Goal: Transaction & Acquisition: Subscribe to service/newsletter

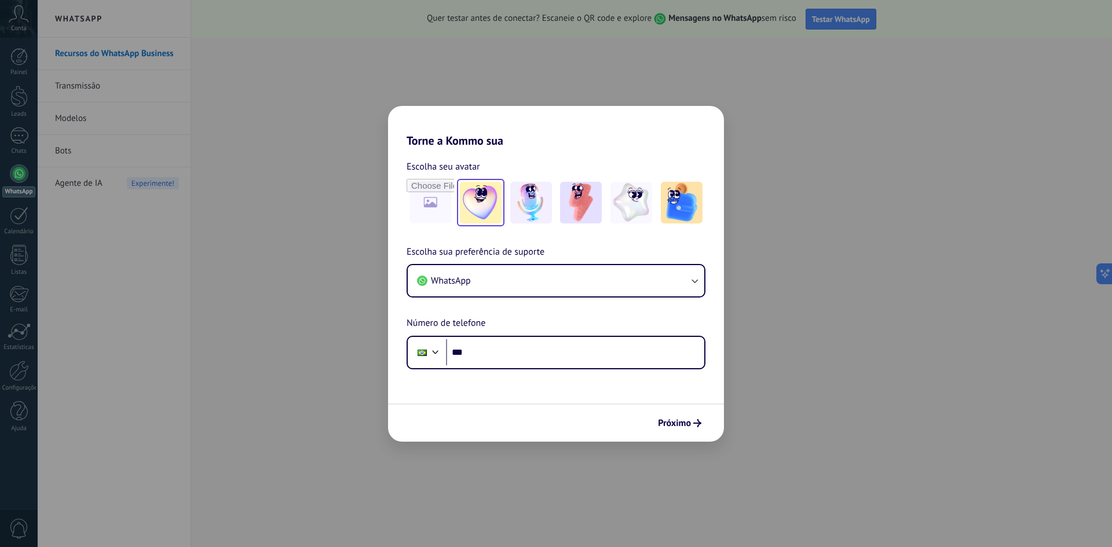
click at [484, 200] on img at bounding box center [481, 203] width 42 height 42
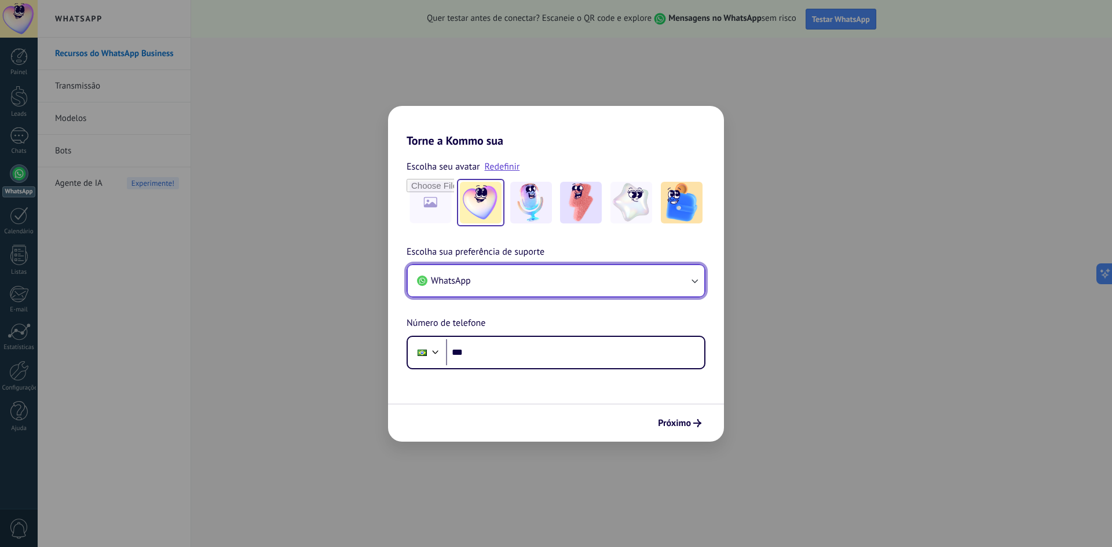
click at [533, 286] on button "WhatsApp" at bounding box center [556, 280] width 296 height 31
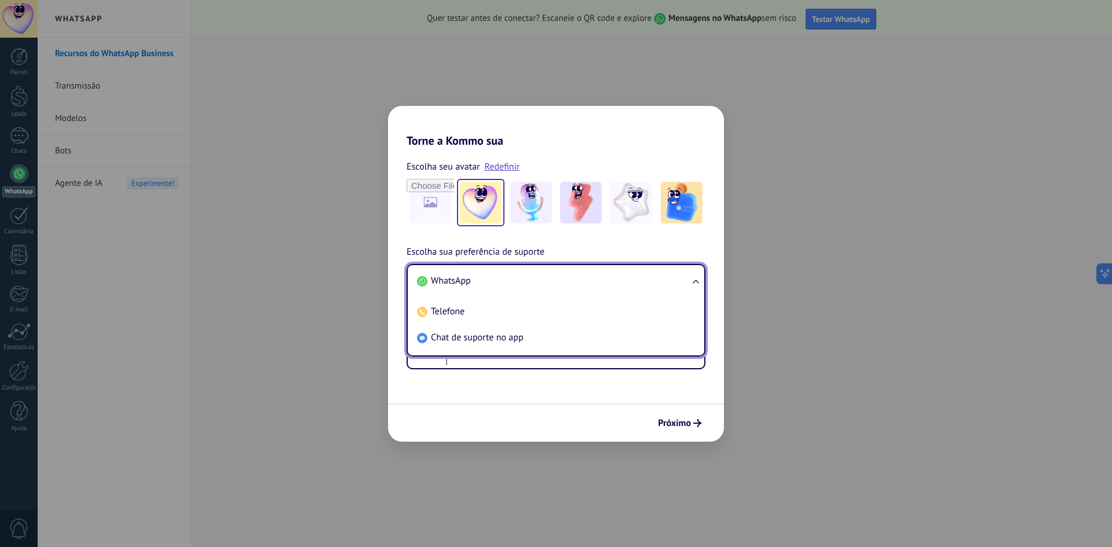
click at [535, 281] on li "WhatsApp" at bounding box center [553, 281] width 283 height 26
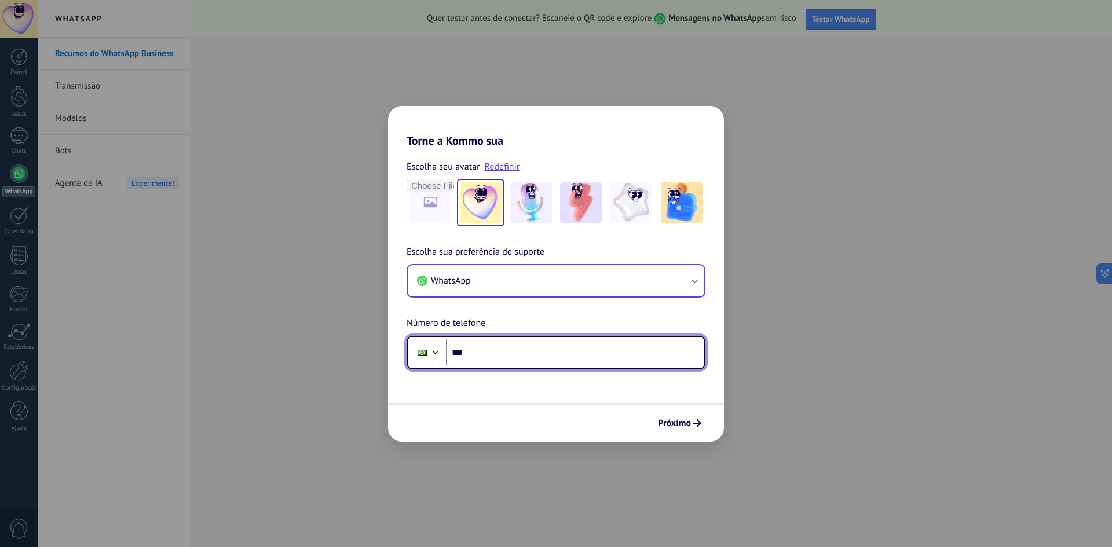
click at [542, 360] on input "***" at bounding box center [575, 352] width 258 height 27
type input "**********"
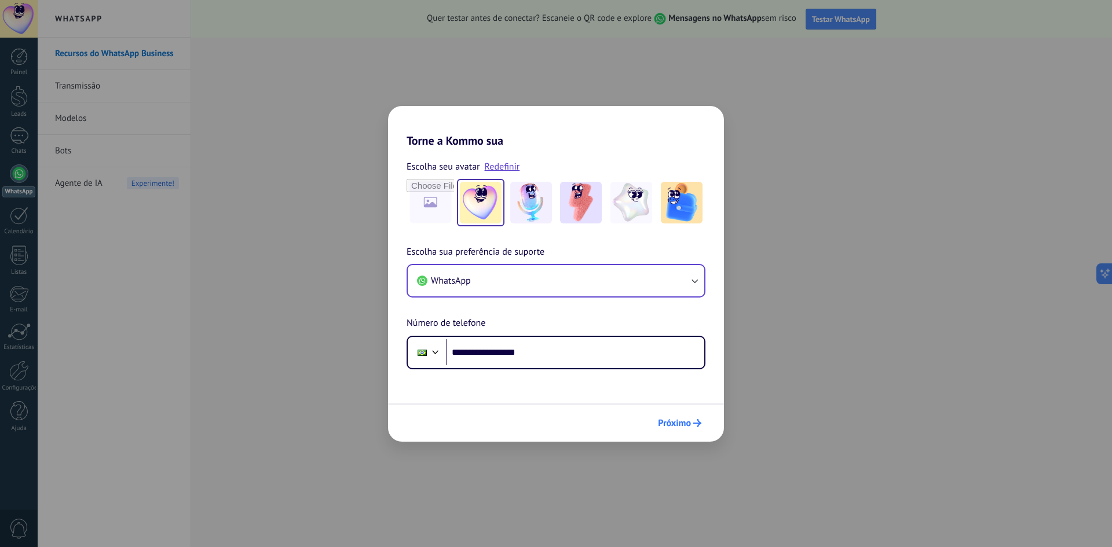
click at [679, 427] on span "Próximo" at bounding box center [674, 423] width 33 height 8
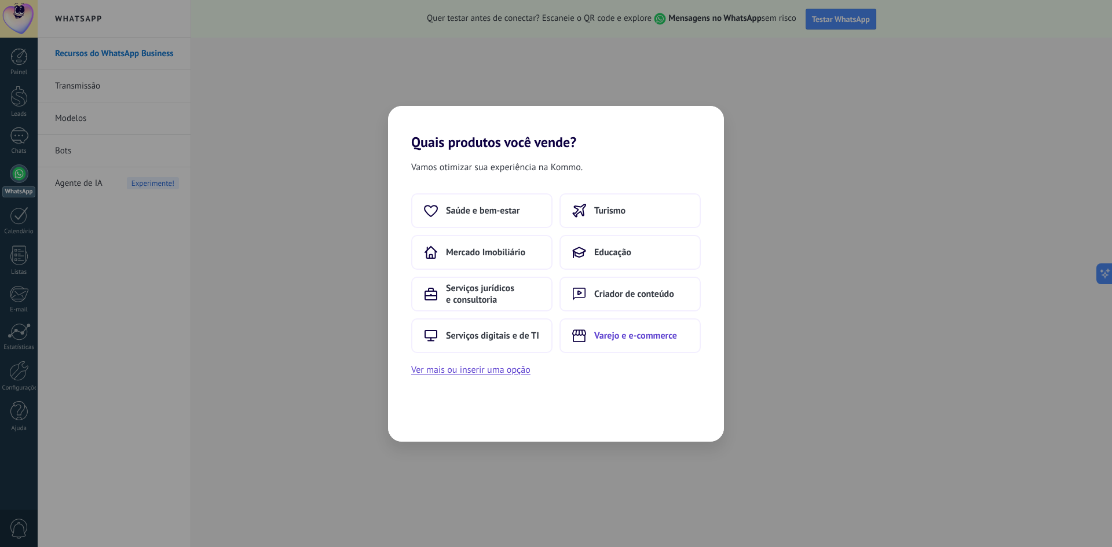
click at [618, 336] on span "Varejo e e-commerce" at bounding box center [635, 336] width 83 height 12
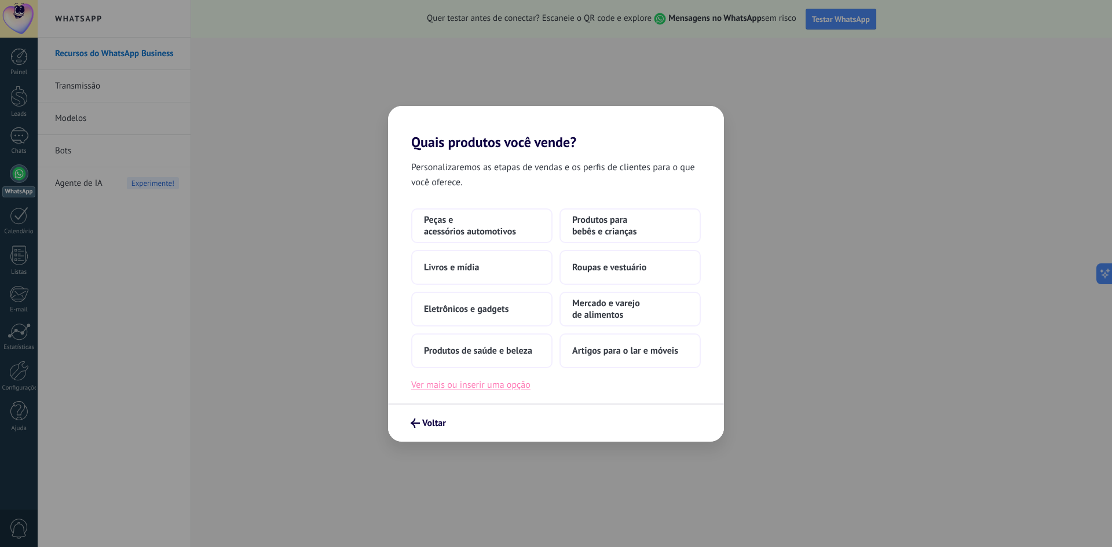
click at [463, 391] on button "Ver mais ou inserir uma opção" at bounding box center [470, 384] width 119 height 15
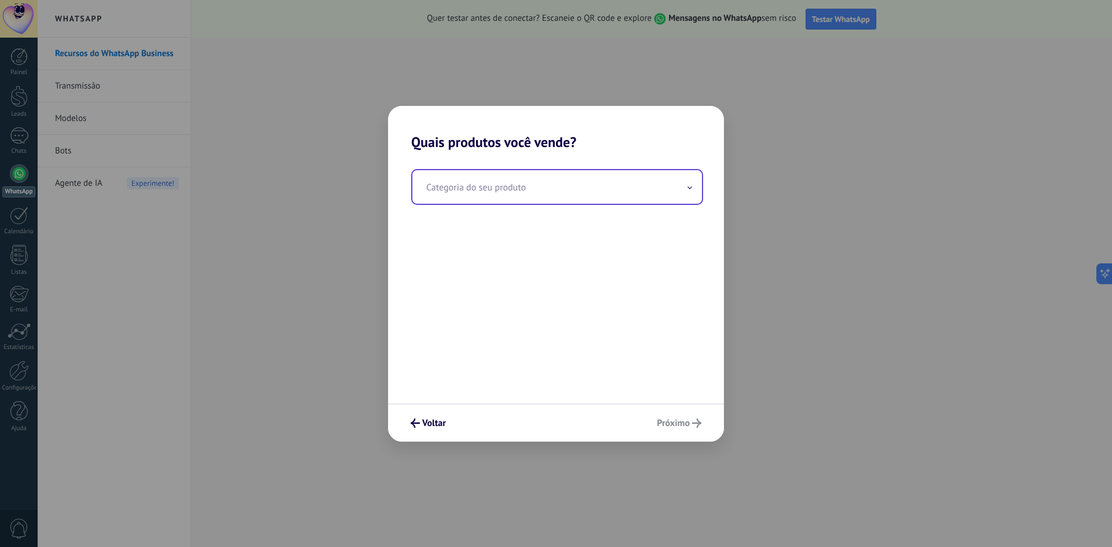
click at [505, 186] on input "text" at bounding box center [556, 187] width 289 height 34
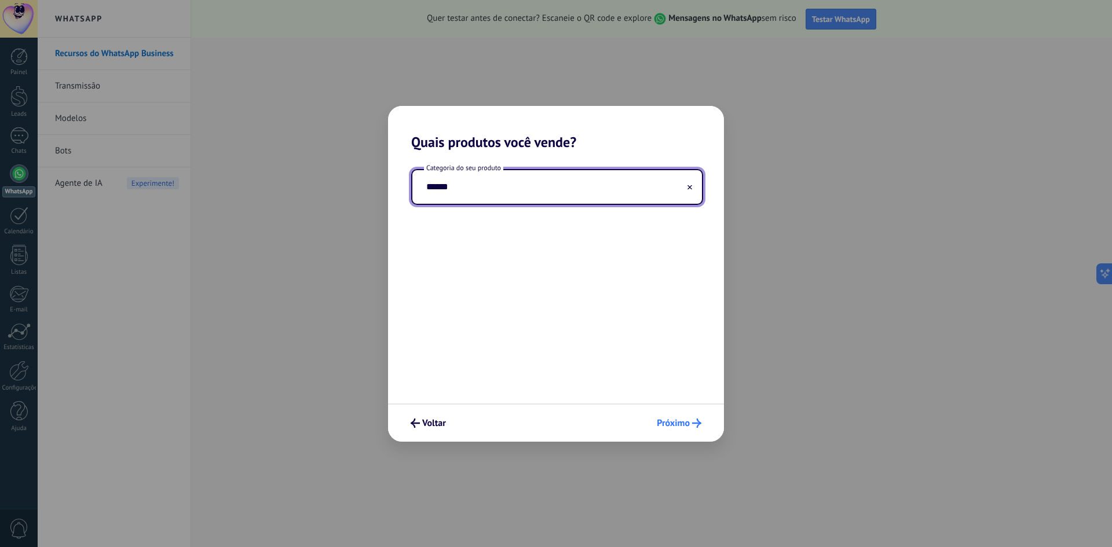
type input "******"
click at [702, 420] on button "Próximo" at bounding box center [678, 423] width 55 height 20
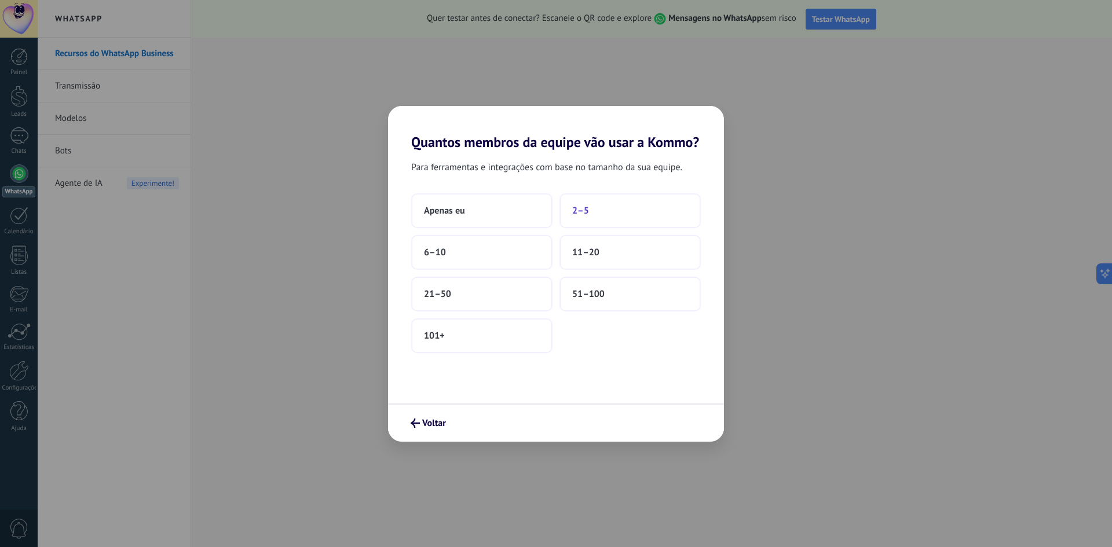
click at [611, 213] on button "2–5" at bounding box center [629, 210] width 141 height 35
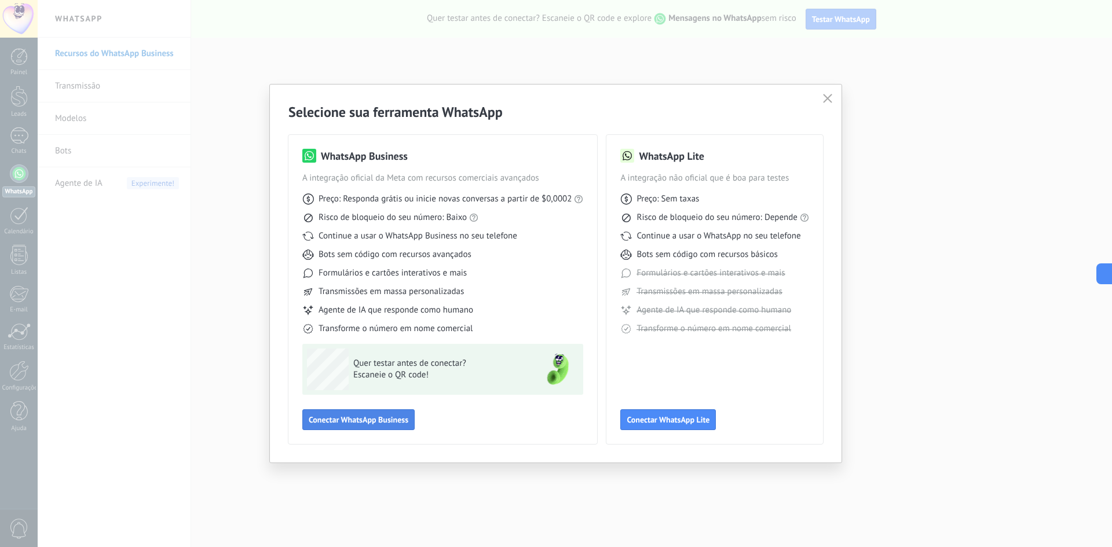
click at [362, 411] on button "Conectar WhatsApp Business" at bounding box center [358, 419] width 112 height 21
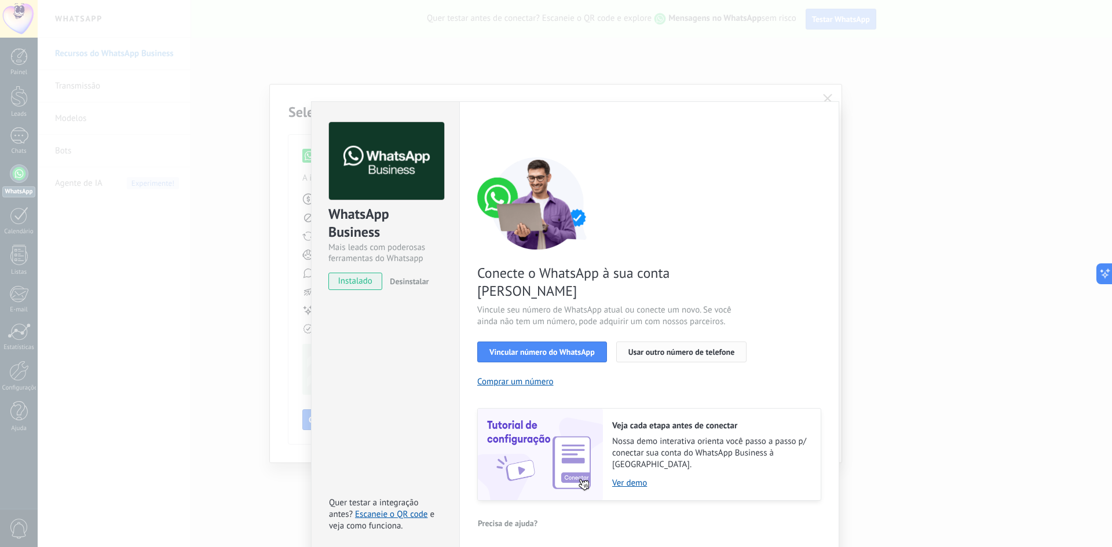
click at [655, 348] on span "Usar outro número de telefone" at bounding box center [681, 352] width 107 height 8
click at [829, 94] on div "WhatsApp Business Mais leads com poderosas ferramentas do Whatsapp instalado De…" at bounding box center [575, 273] width 1074 height 547
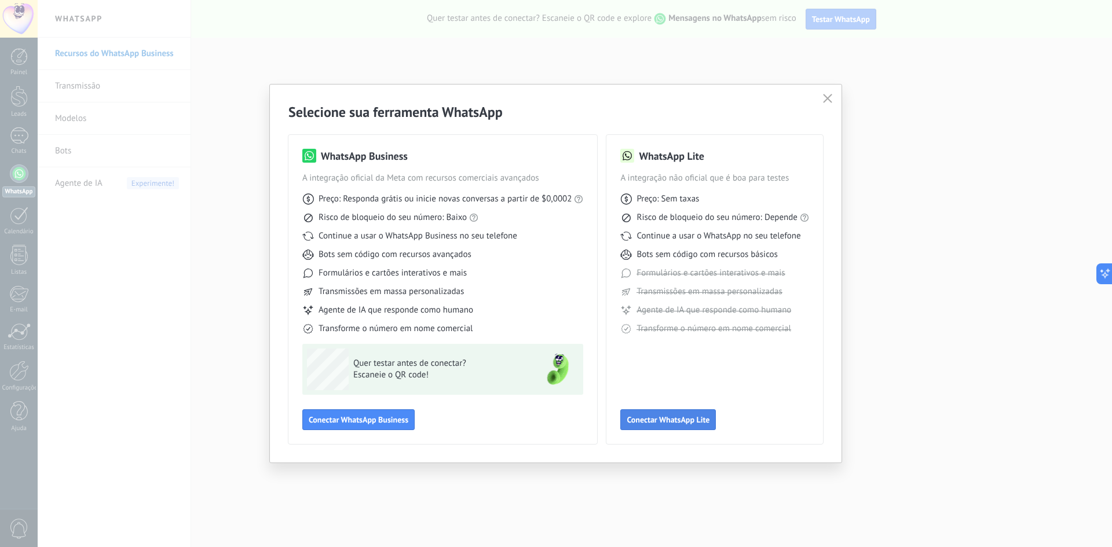
click at [661, 420] on span "Conectar WhatsApp Lite" at bounding box center [667, 420] width 83 height 8
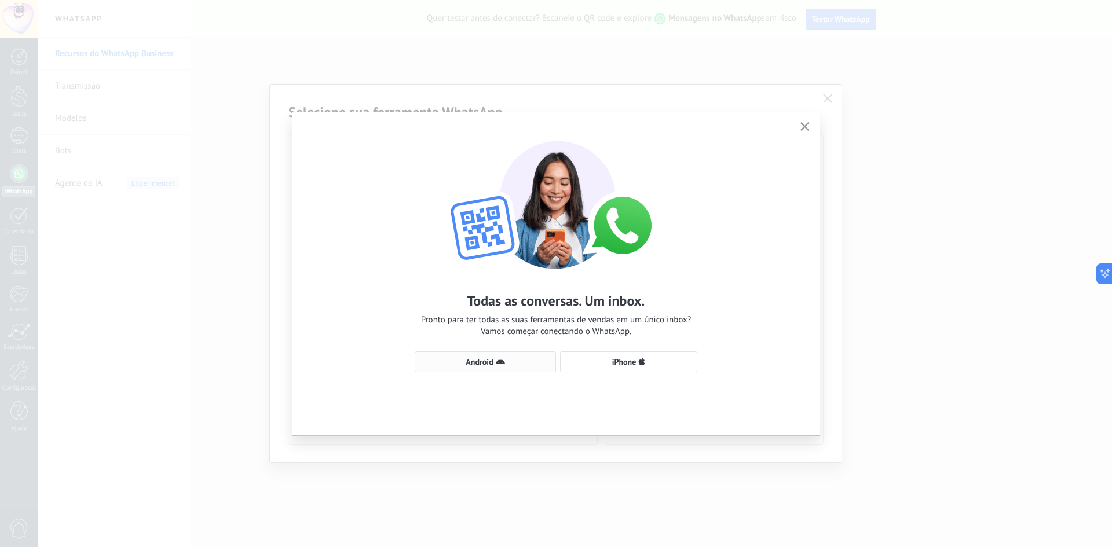
click at [512, 365] on span "Android" at bounding box center [485, 361] width 129 height 9
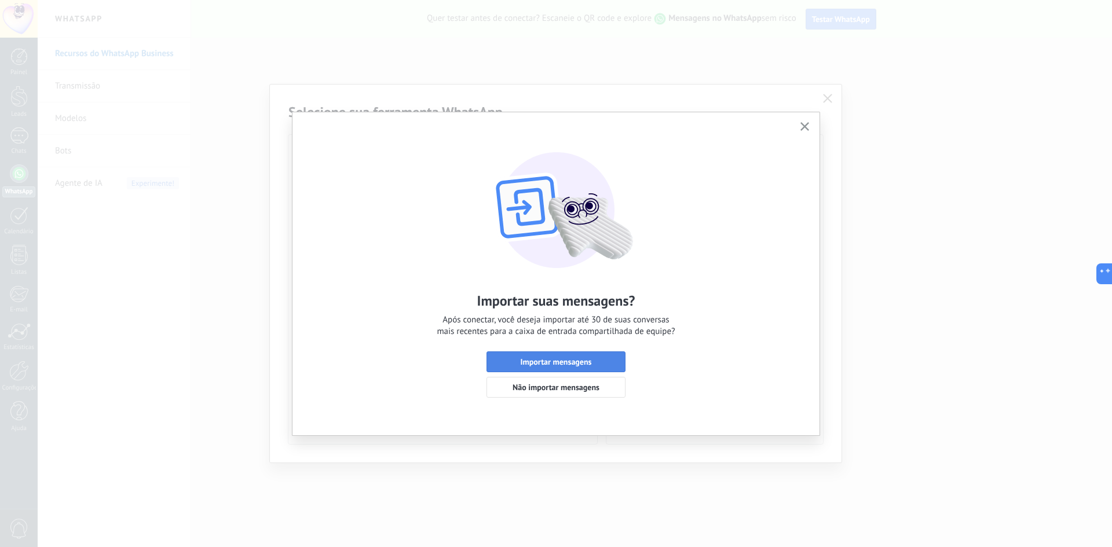
click at [583, 361] on span "Importar mensagens" at bounding box center [555, 362] width 71 height 8
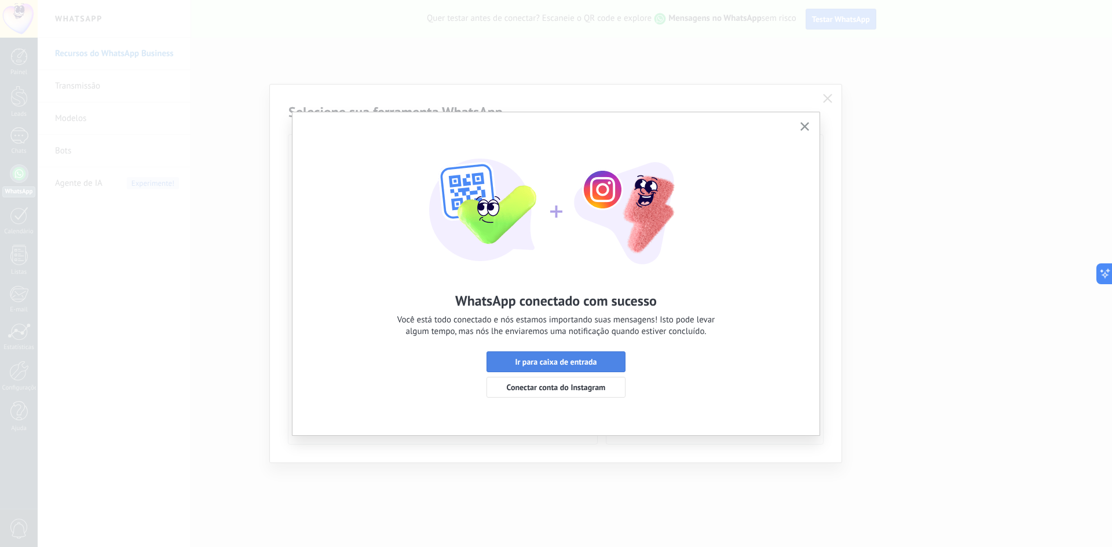
click at [576, 360] on span "Ir para caixa de entrada" at bounding box center [556, 362] width 82 height 8
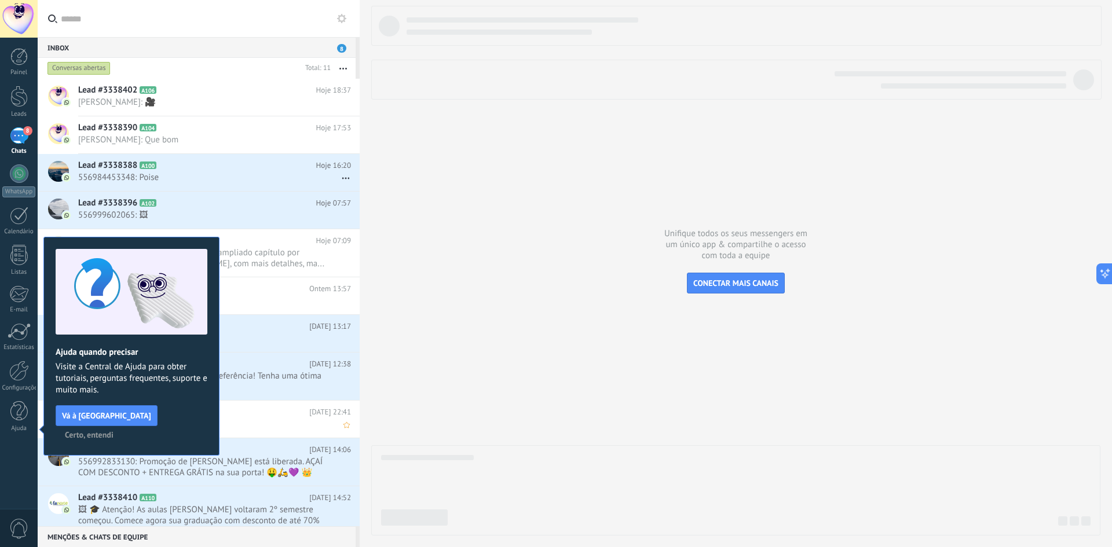
click at [113, 431] on span "Certo, entendi" at bounding box center [89, 435] width 49 height 8
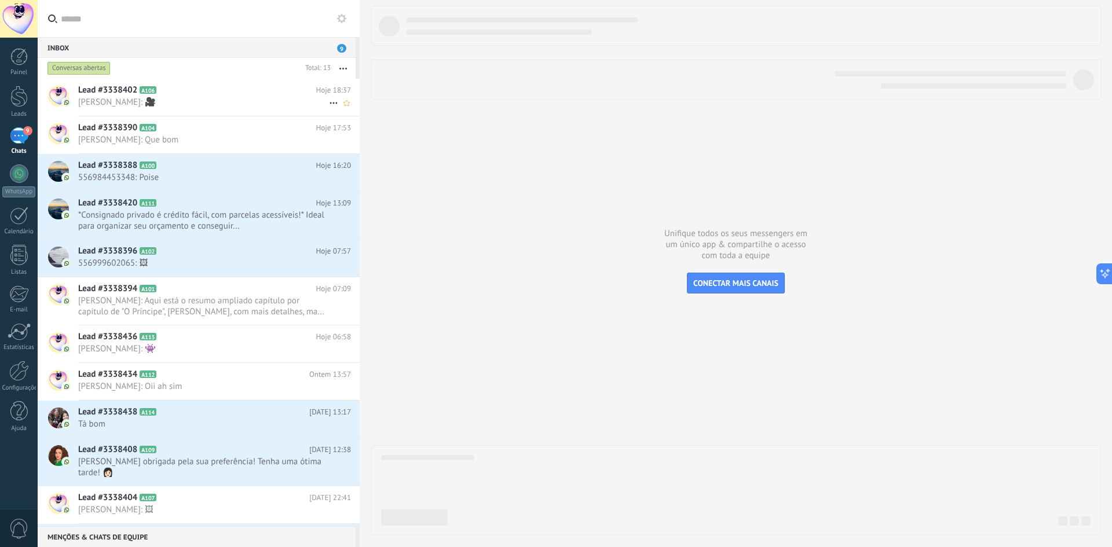
click at [196, 100] on span "[PERSON_NAME]: 🎥" at bounding box center [203, 102] width 251 height 11
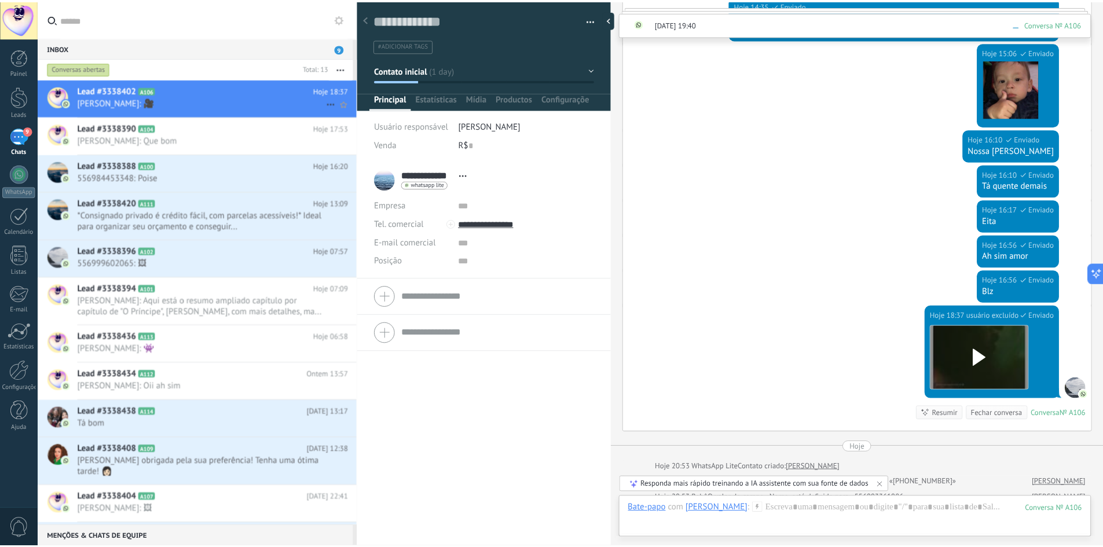
scroll to position [2477, 0]
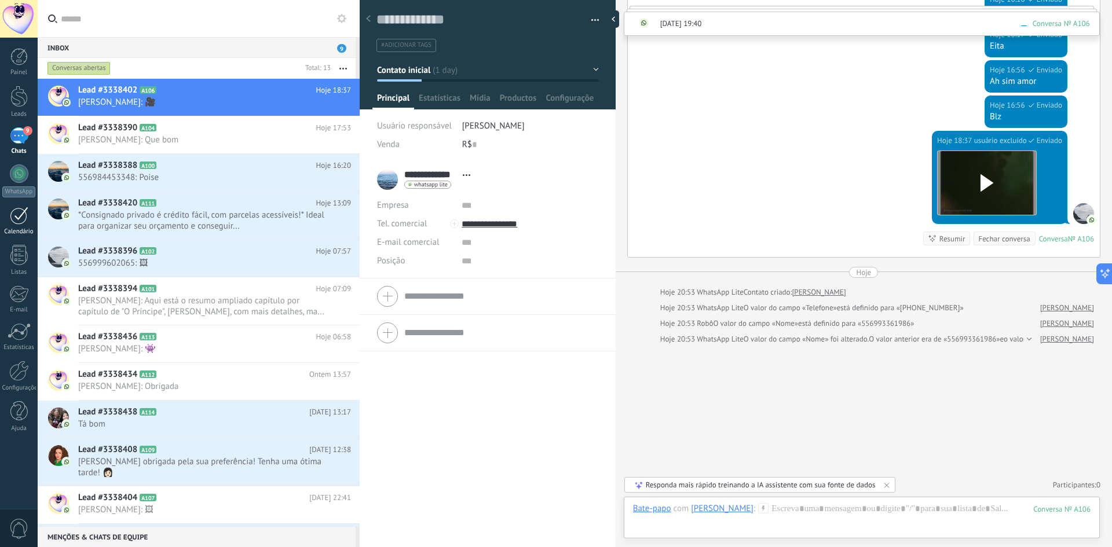
click at [18, 217] on div at bounding box center [19, 216] width 19 height 18
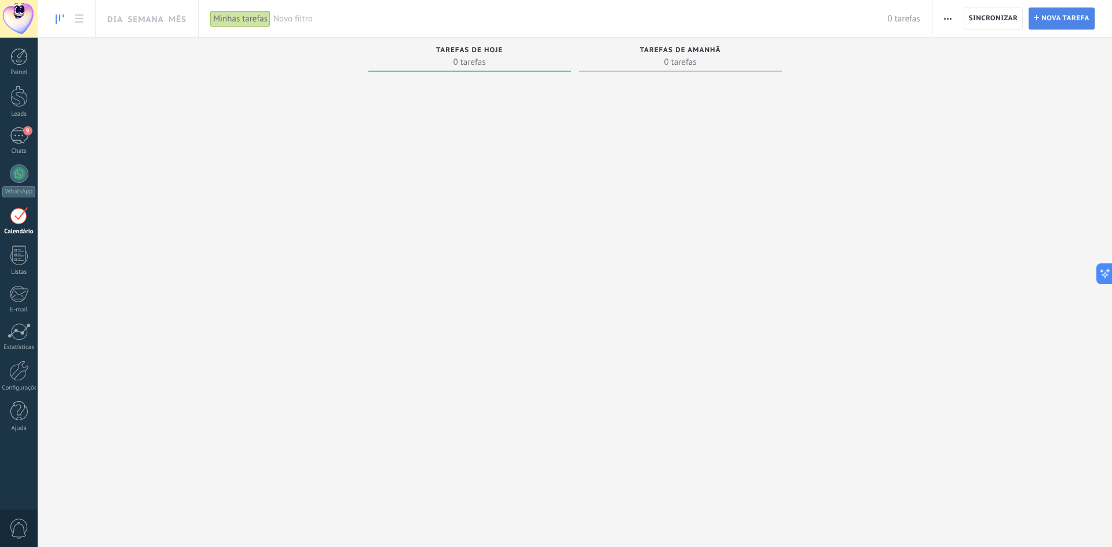
click at [1043, 16] on span "Nova tarefa" at bounding box center [1065, 18] width 48 height 21
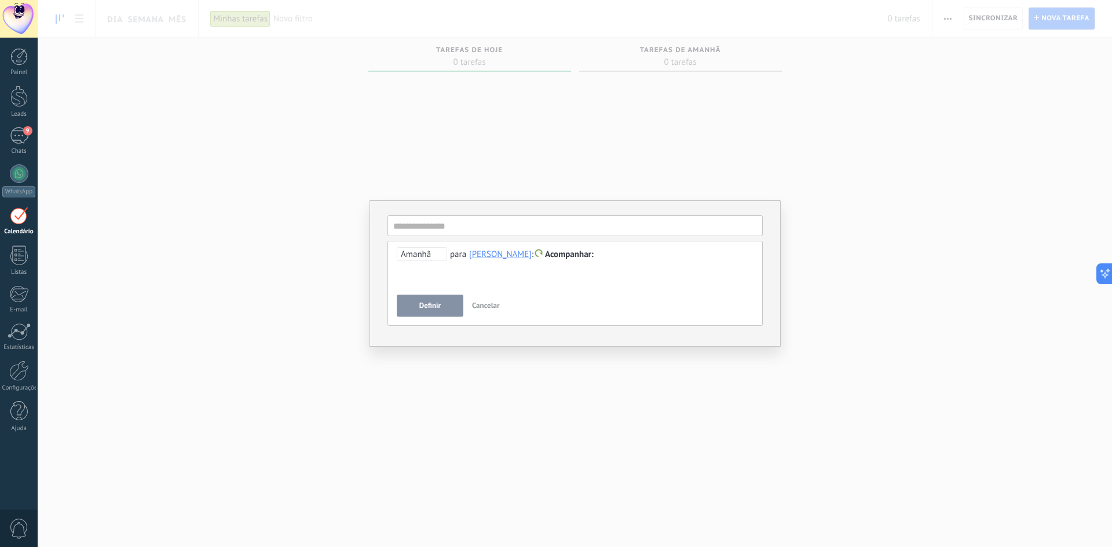
click at [492, 303] on span "Cancelar" at bounding box center [486, 305] width 28 height 10
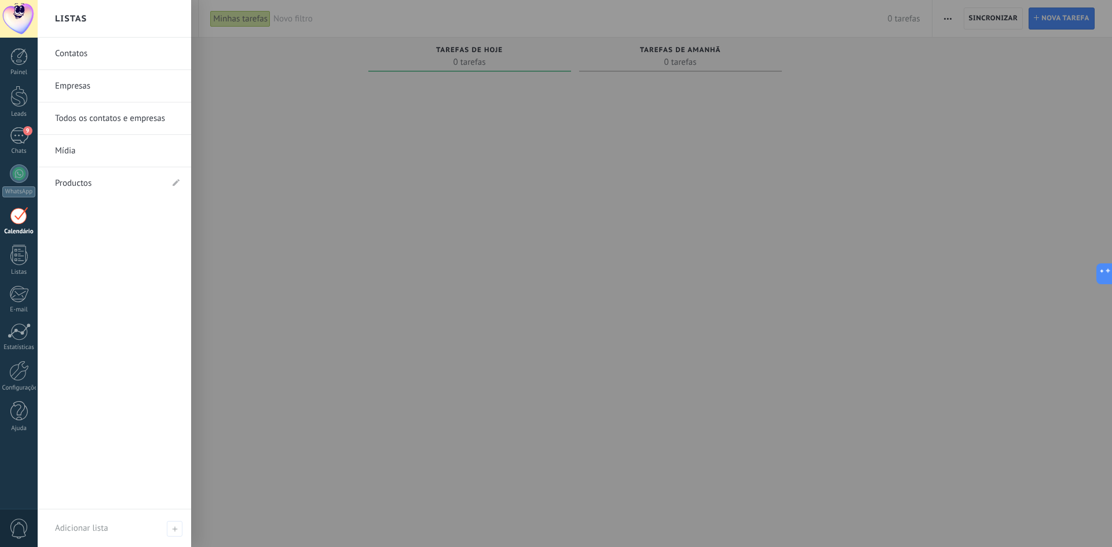
click at [69, 51] on link "Contatos" at bounding box center [117, 54] width 124 height 32
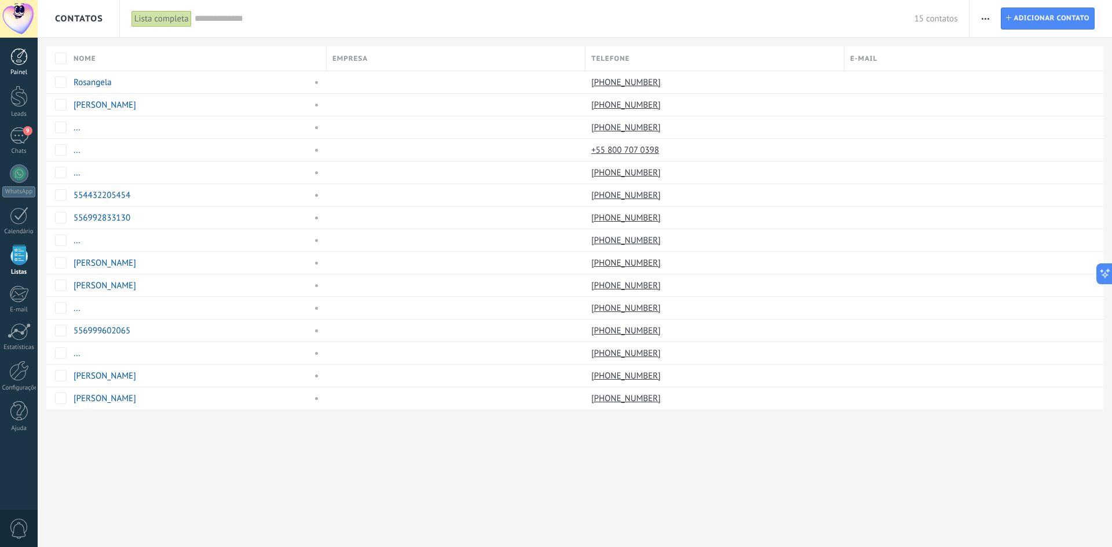
click at [25, 60] on div at bounding box center [18, 56] width 17 height 17
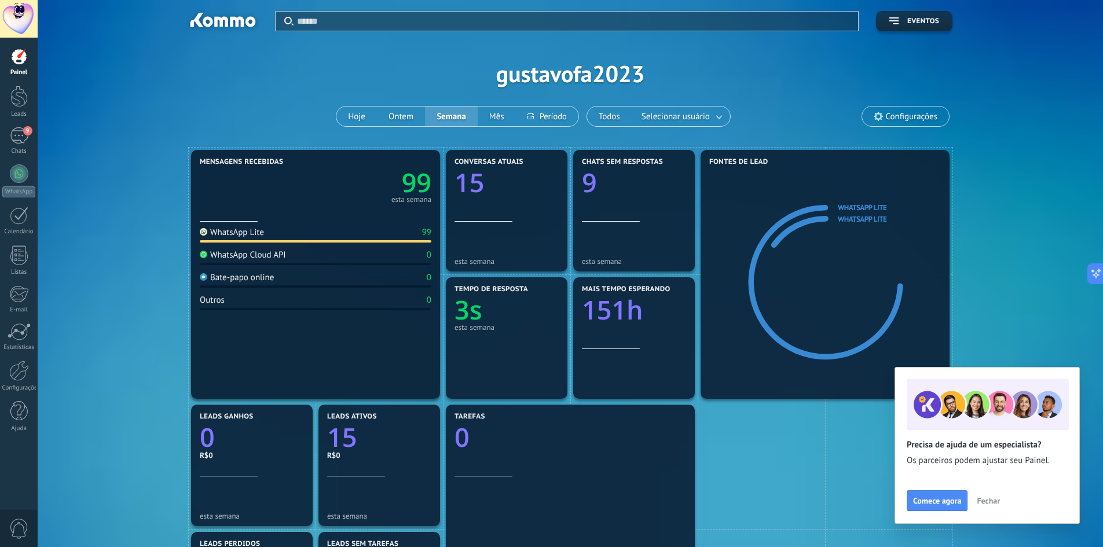
drag, startPoint x: 272, startPoint y: 175, endPoint x: 256, endPoint y: 134, distance: 43.4
click at [251, 133] on div "Aplicar Eventos gustavofa2023 Hoje Ontem Semana Mês Todos Selecionar usuário Co…" at bounding box center [570, 537] width 1065 height 1074
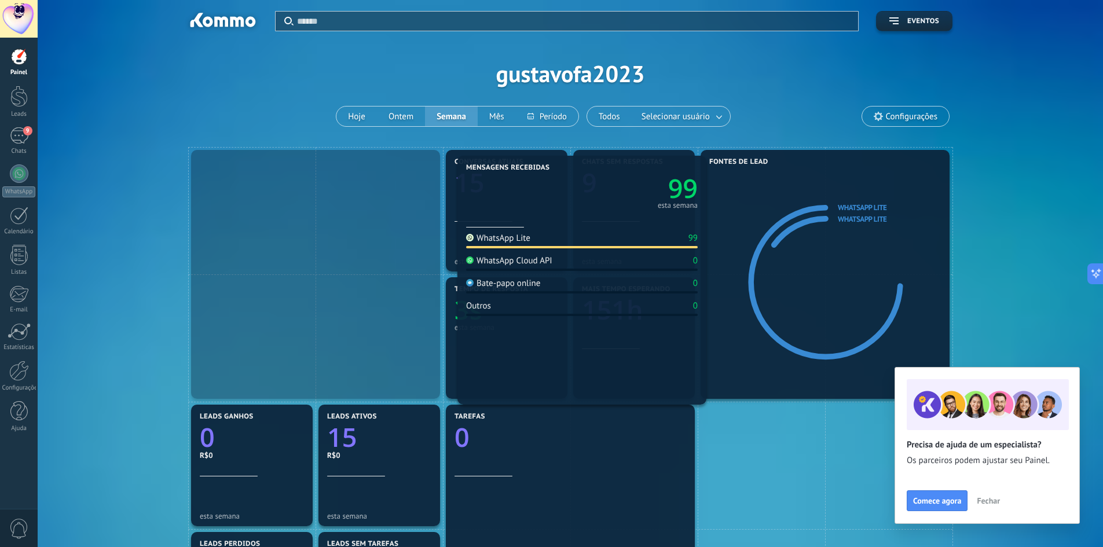
drag, startPoint x: 285, startPoint y: 176, endPoint x: 552, endPoint y: 182, distance: 266.4
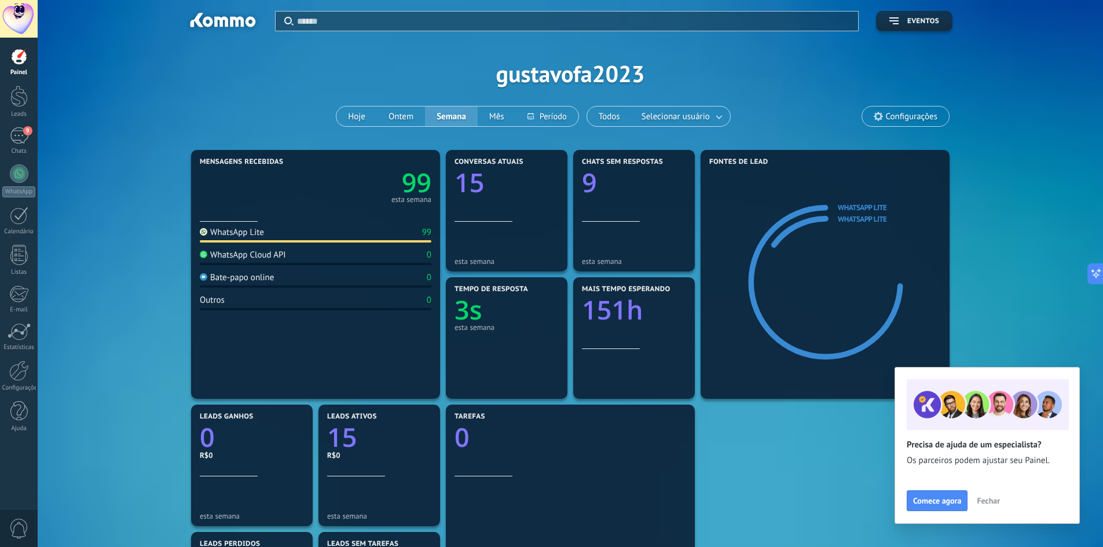
click at [988, 497] on span "Fechar" at bounding box center [988, 501] width 23 height 8
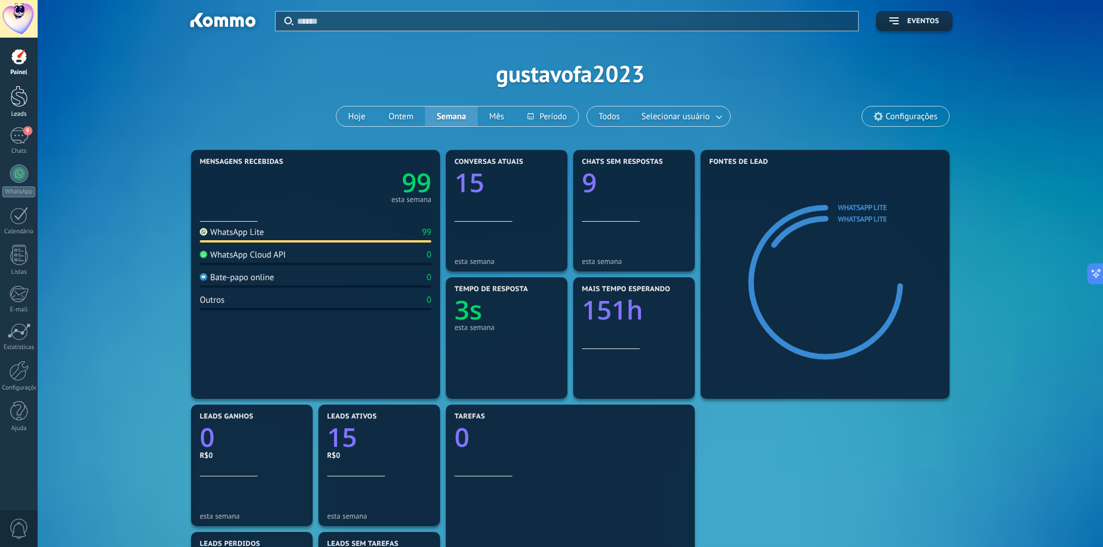
click at [19, 102] on div at bounding box center [18, 96] width 17 height 21
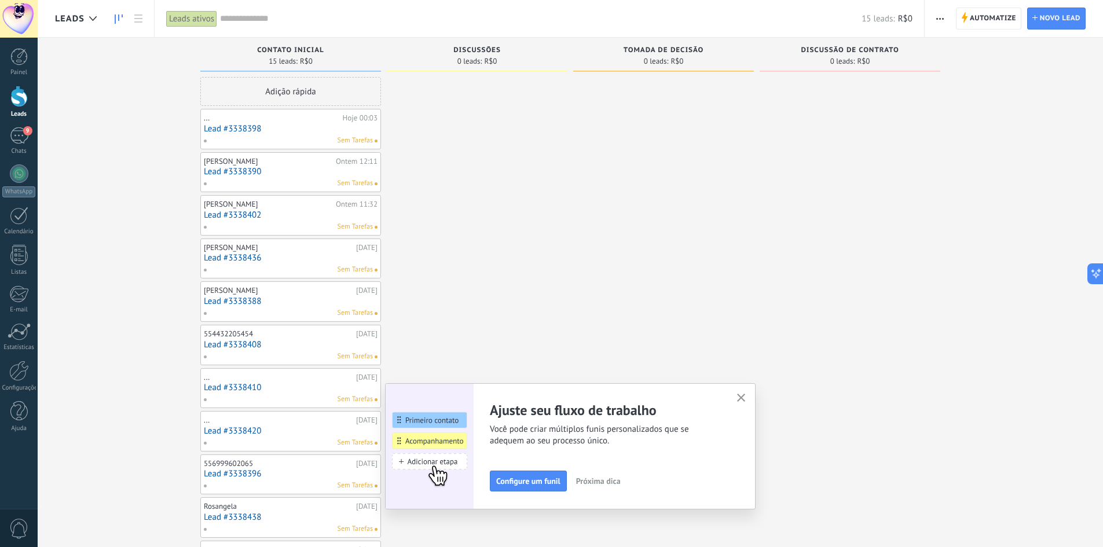
click at [746, 398] on icon "button" at bounding box center [741, 398] width 9 height 9
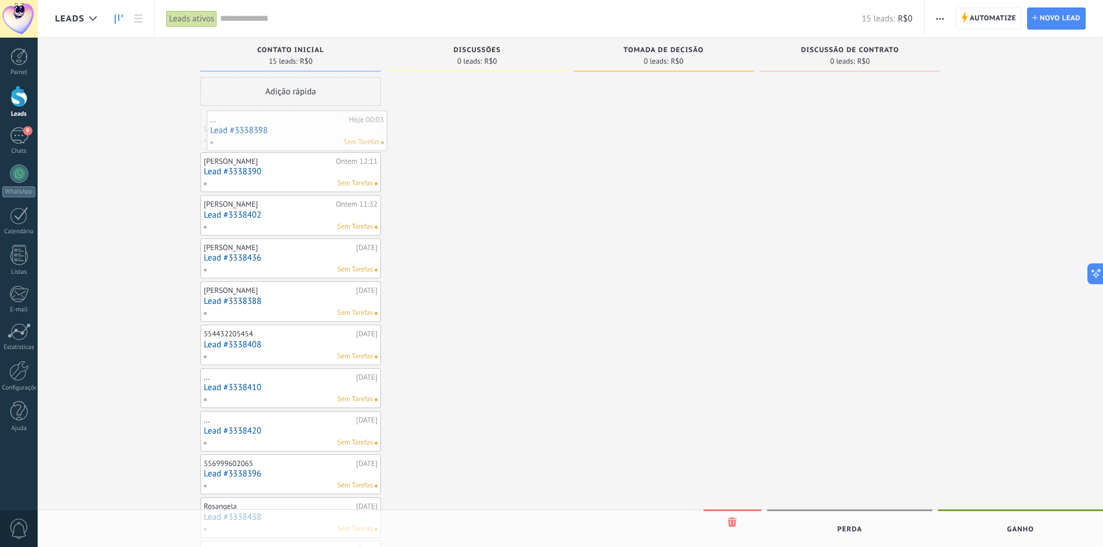
drag, startPoint x: 287, startPoint y: 142, endPoint x: 283, endPoint y: 134, distance: 8.8
click at [24, 371] on div at bounding box center [19, 371] width 20 height 20
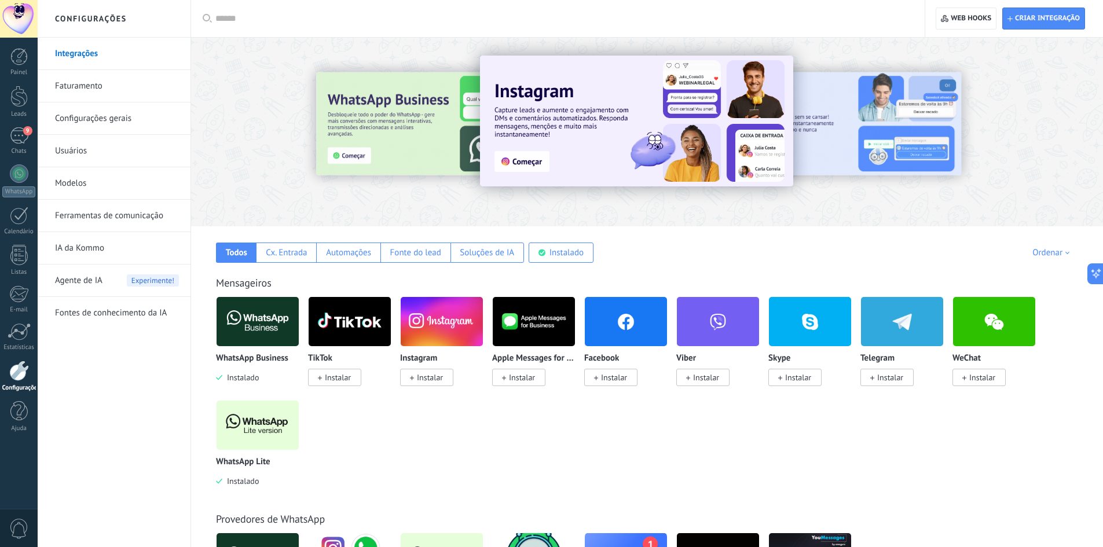
click at [420, 127] on div at bounding box center [364, 131] width 254 height 104
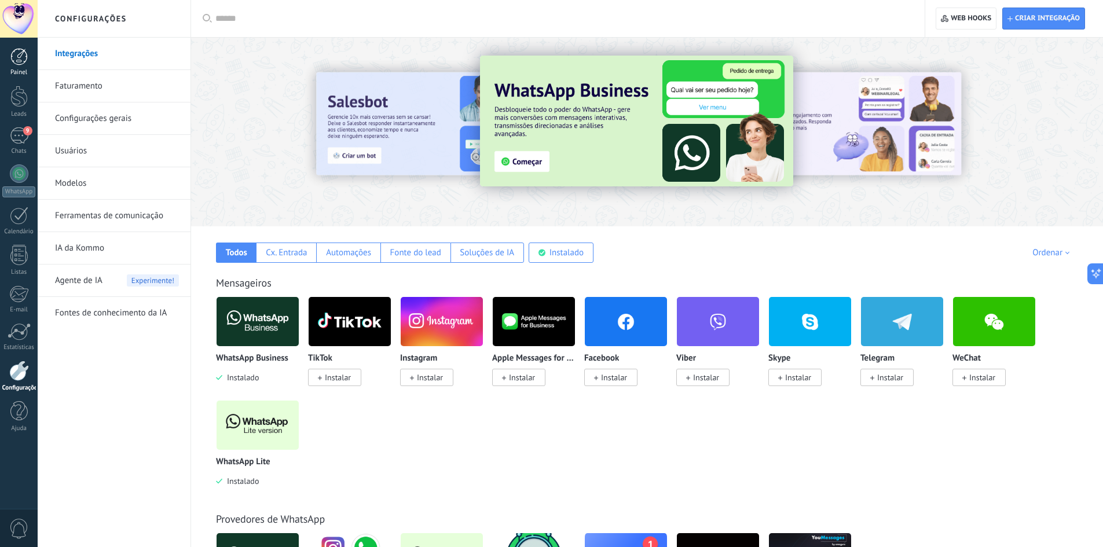
click at [17, 61] on div at bounding box center [18, 56] width 17 height 17
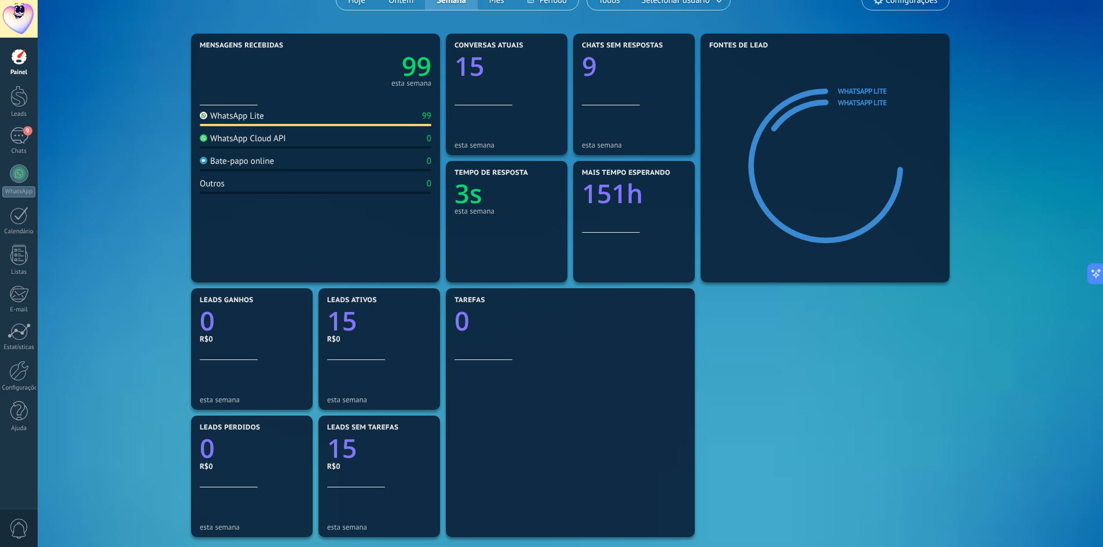
scroll to position [272, 0]
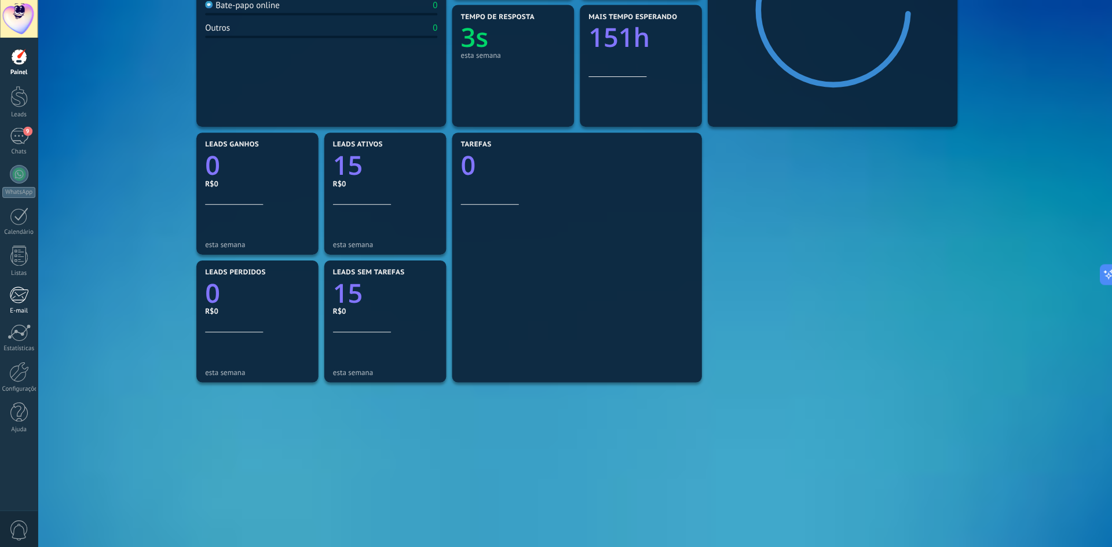
click at [16, 288] on div at bounding box center [18, 293] width 19 height 17
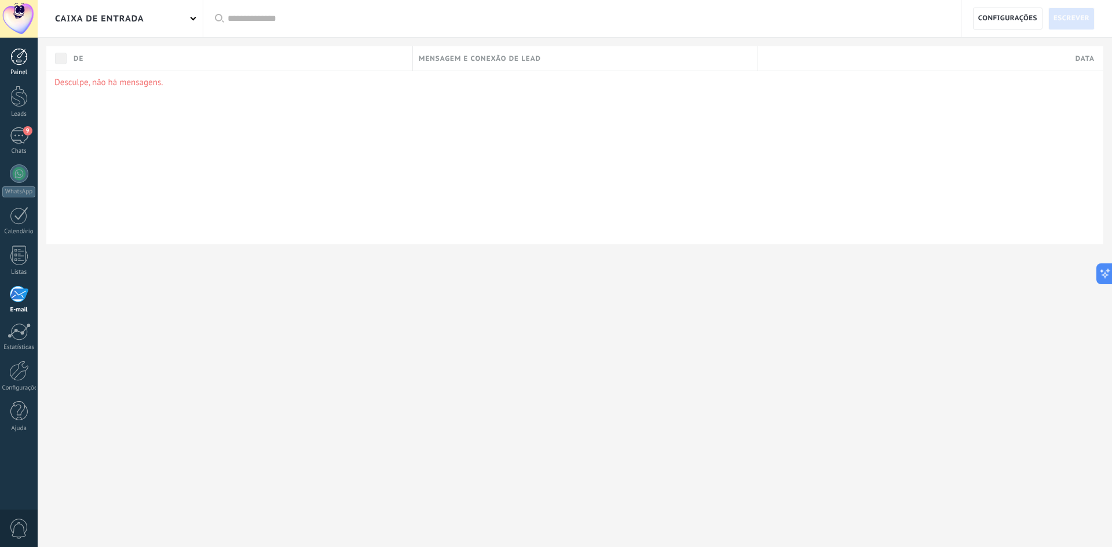
click at [22, 65] on div at bounding box center [18, 56] width 17 height 17
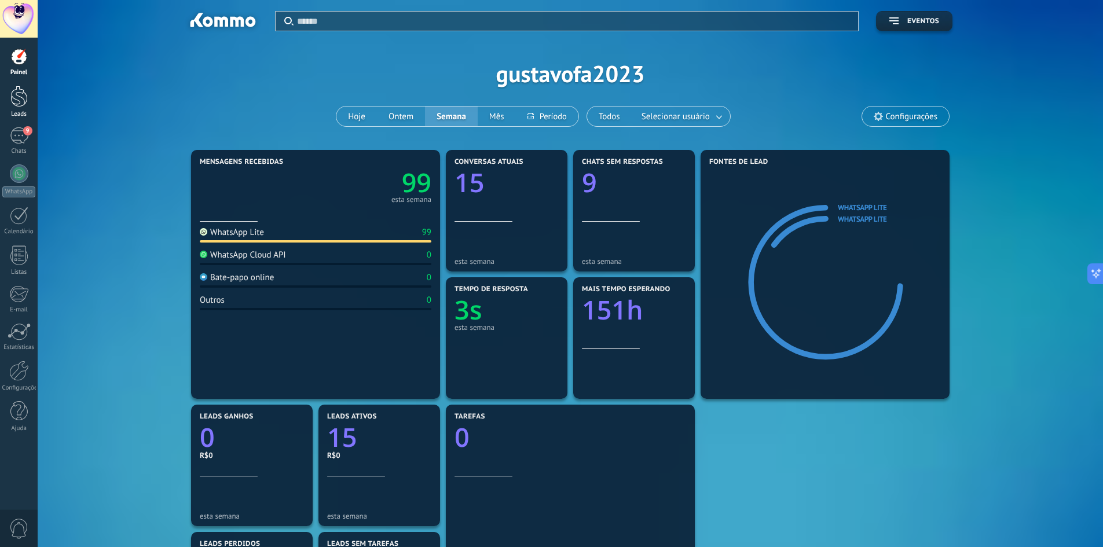
click at [28, 101] on link "Leads" at bounding box center [19, 102] width 38 height 32
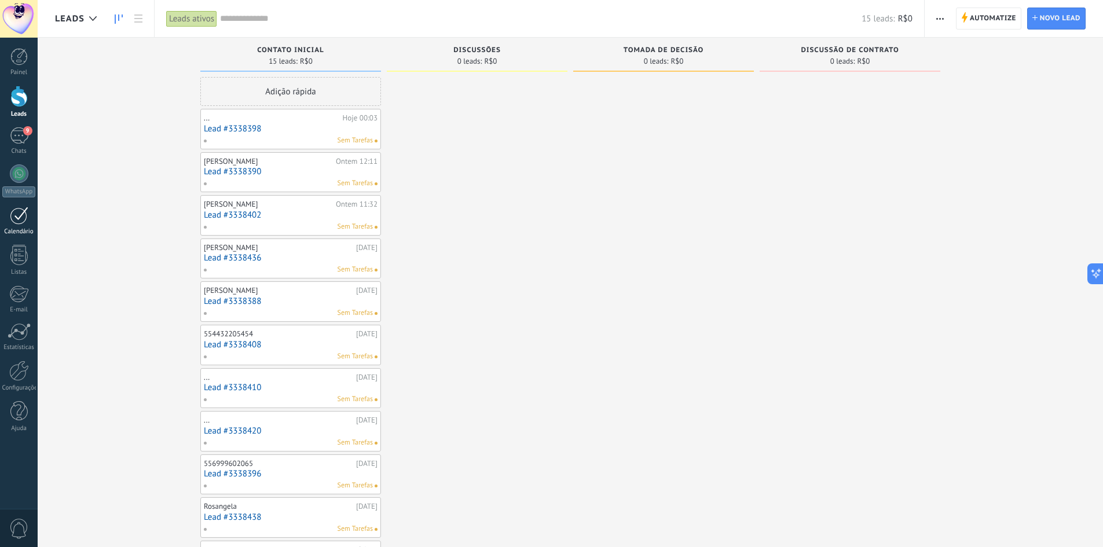
click at [22, 221] on div at bounding box center [19, 216] width 19 height 18
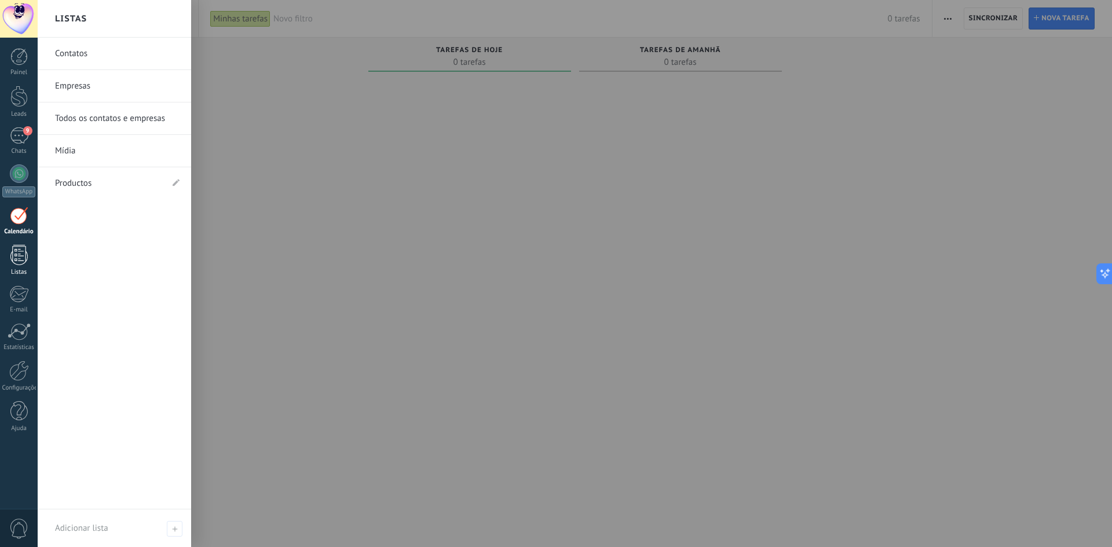
click at [17, 247] on div at bounding box center [18, 255] width 17 height 20
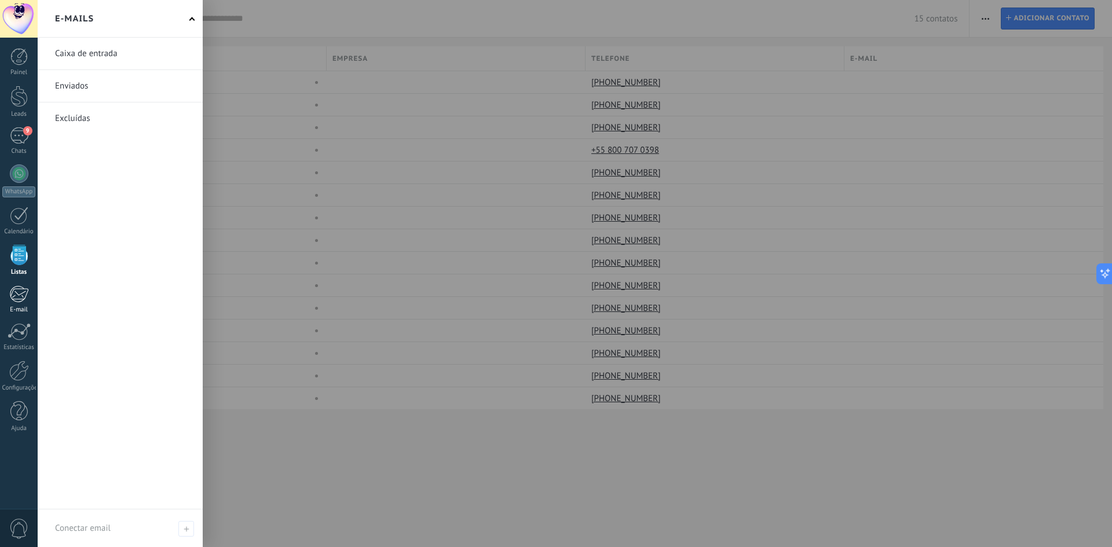
click at [17, 295] on div at bounding box center [18, 293] width 19 height 17
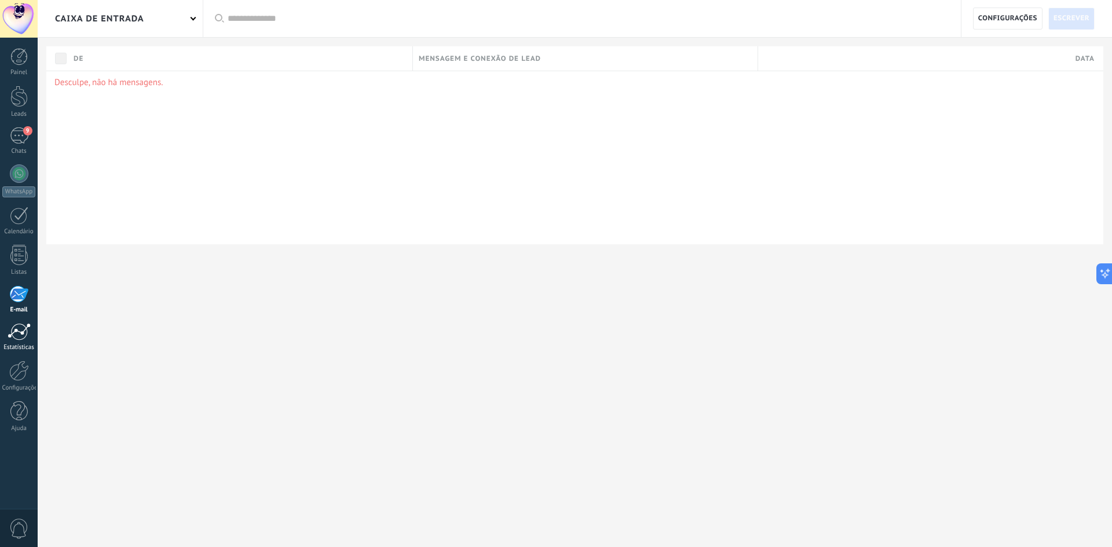
click at [16, 340] on link "Estatísticas" at bounding box center [19, 337] width 38 height 28
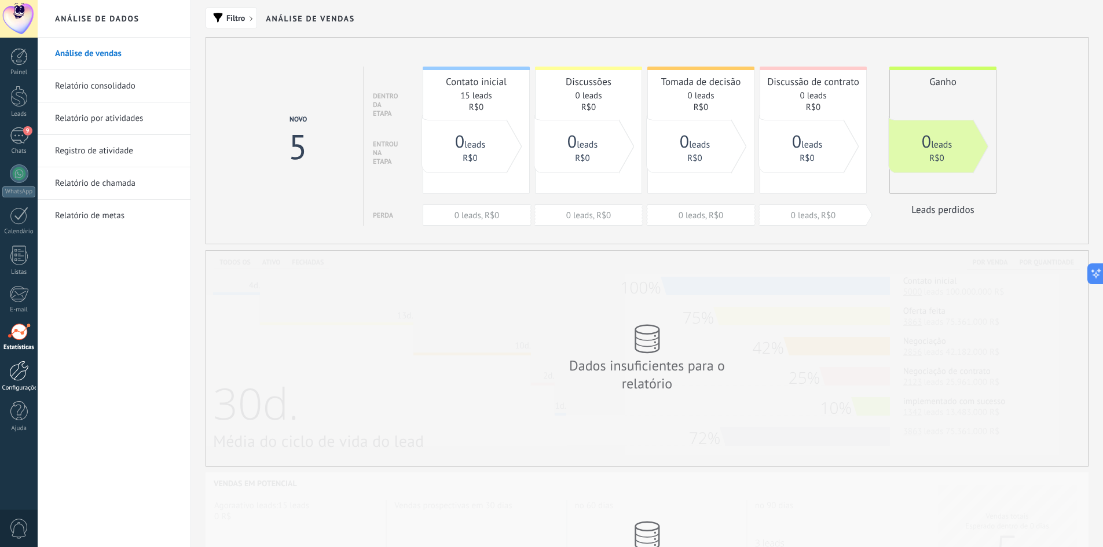
click at [32, 372] on link "Configurações" at bounding box center [19, 376] width 38 height 31
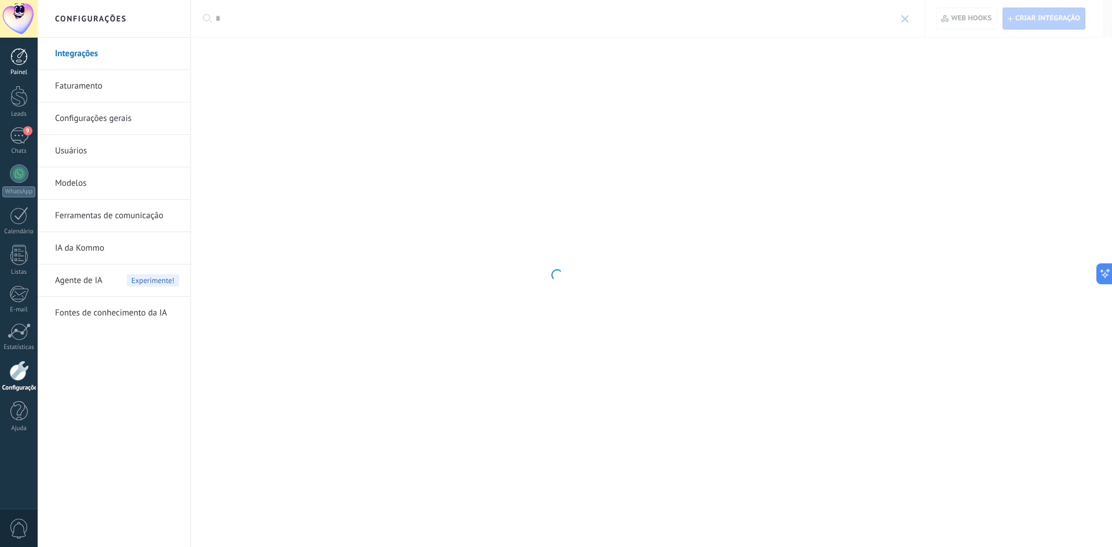
type input "*"
click at [14, 62] on div at bounding box center [18, 56] width 17 height 17
